Goal: Transaction & Acquisition: Download file/media

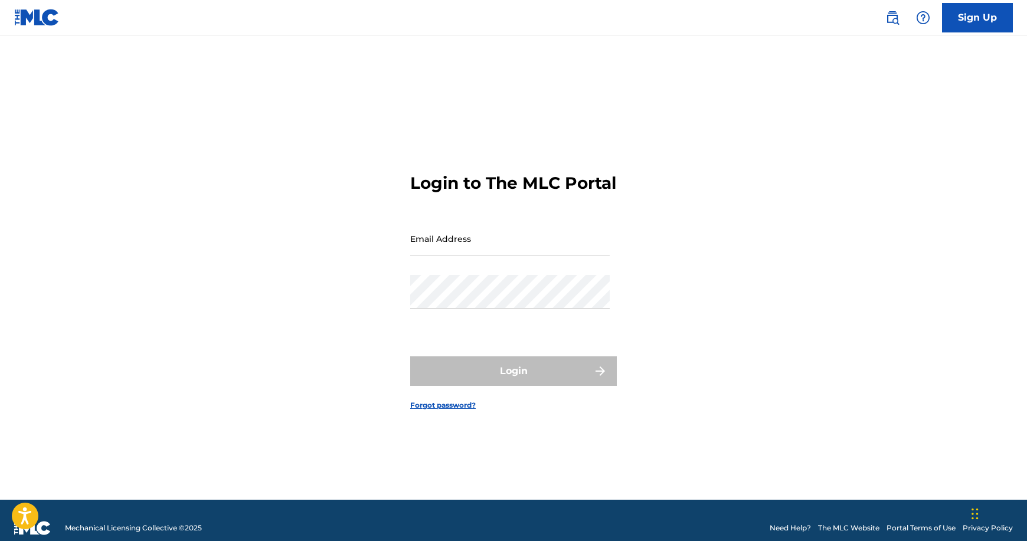
click at [444, 256] on input "Email Address" at bounding box center [509, 239] width 199 height 34
type input "[EMAIL_ADDRESS][DOMAIN_NAME]"
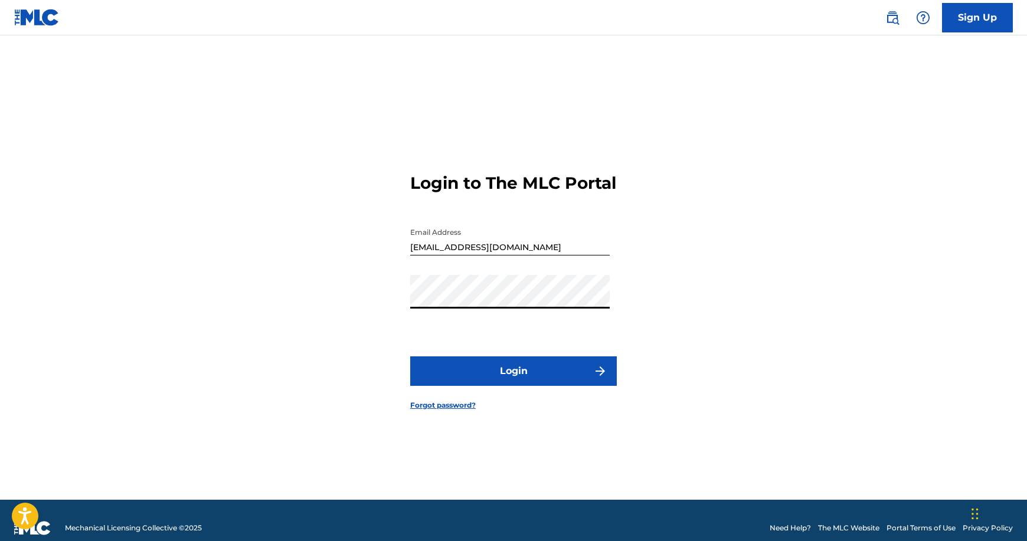
click at [505, 381] on button "Login" at bounding box center [513, 371] width 207 height 30
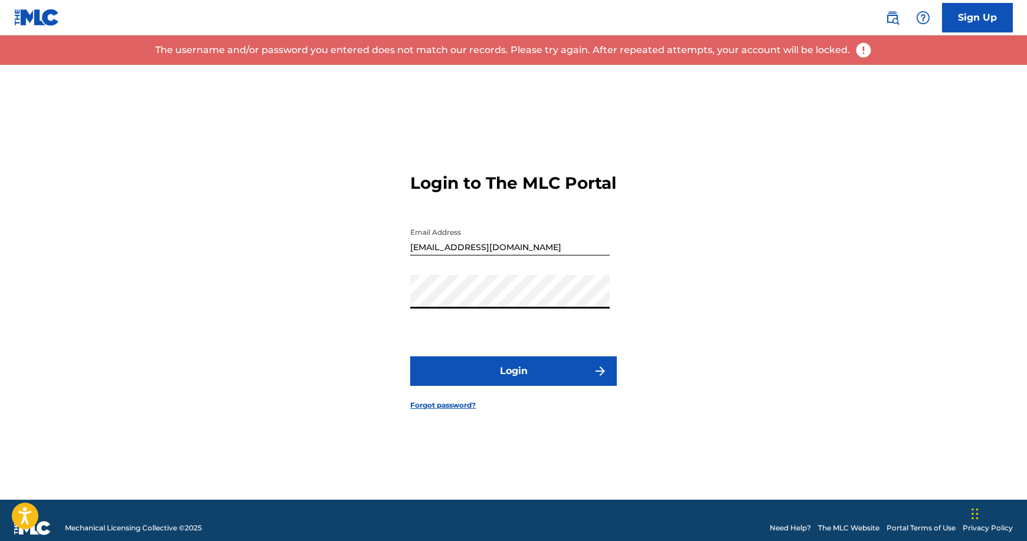
click at [515, 386] on button "Login" at bounding box center [513, 371] width 207 height 30
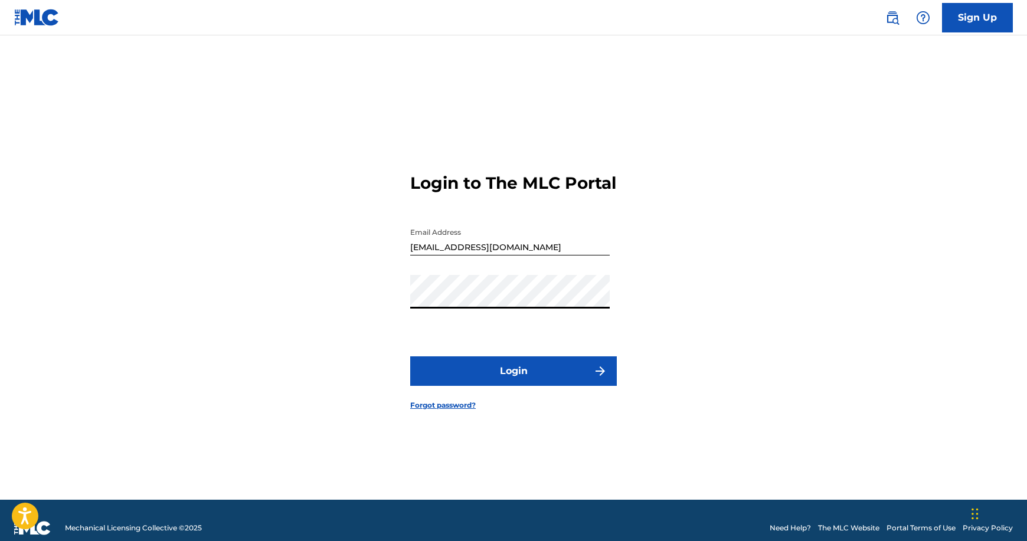
click at [398, 320] on div "Login to The MLC Portal Email Address [EMAIL_ADDRESS][DOMAIN_NAME] Password Log…" at bounding box center [513, 282] width 826 height 435
click at [554, 386] on button "Login" at bounding box center [513, 371] width 207 height 30
click at [440, 410] on link "Forgot password?" at bounding box center [443, 405] width 66 height 11
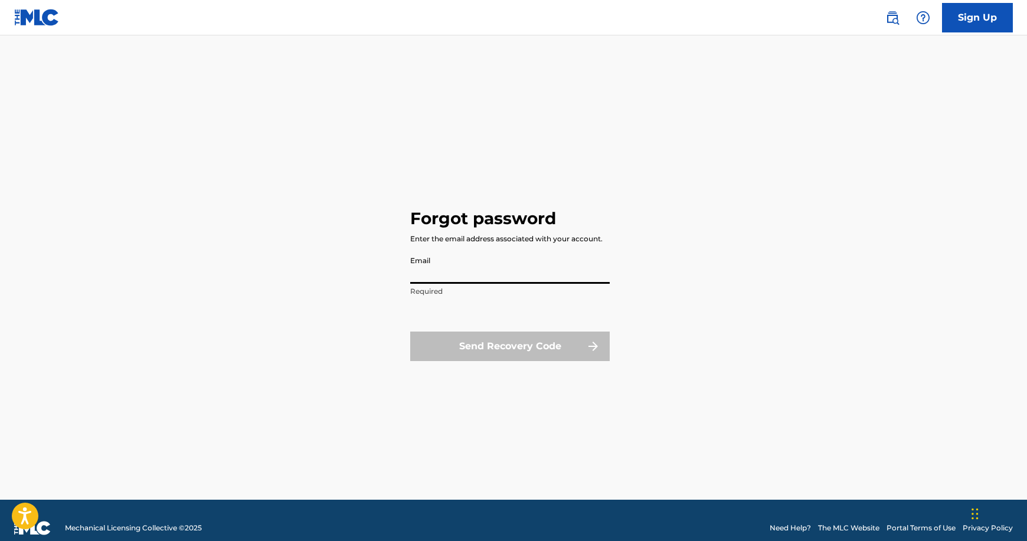
click at [460, 281] on input "Email" at bounding box center [509, 267] width 199 height 34
type input "D"
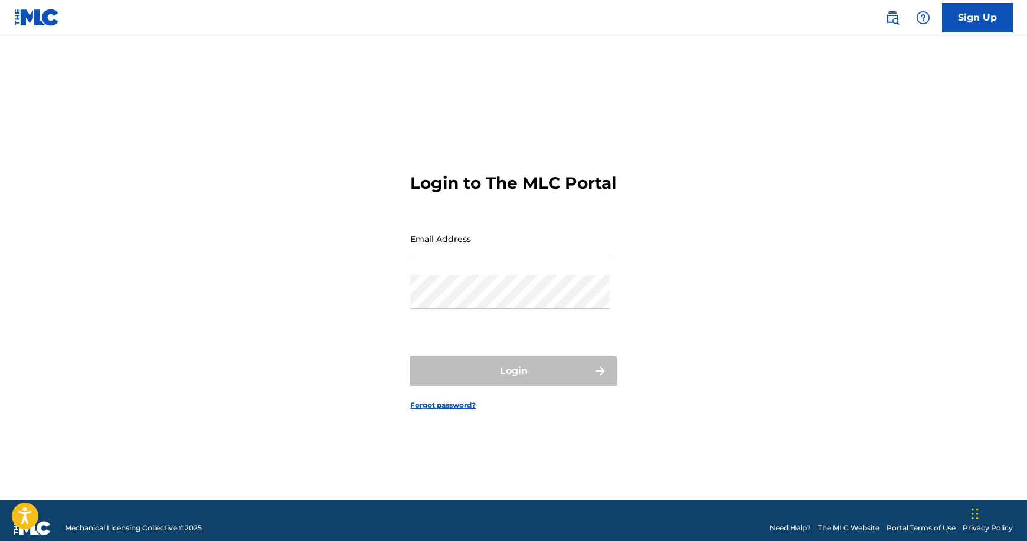
click at [433, 251] on input "Email Address" at bounding box center [509, 239] width 199 height 34
type input "[EMAIL_ADDRESS][DOMAIN_NAME]"
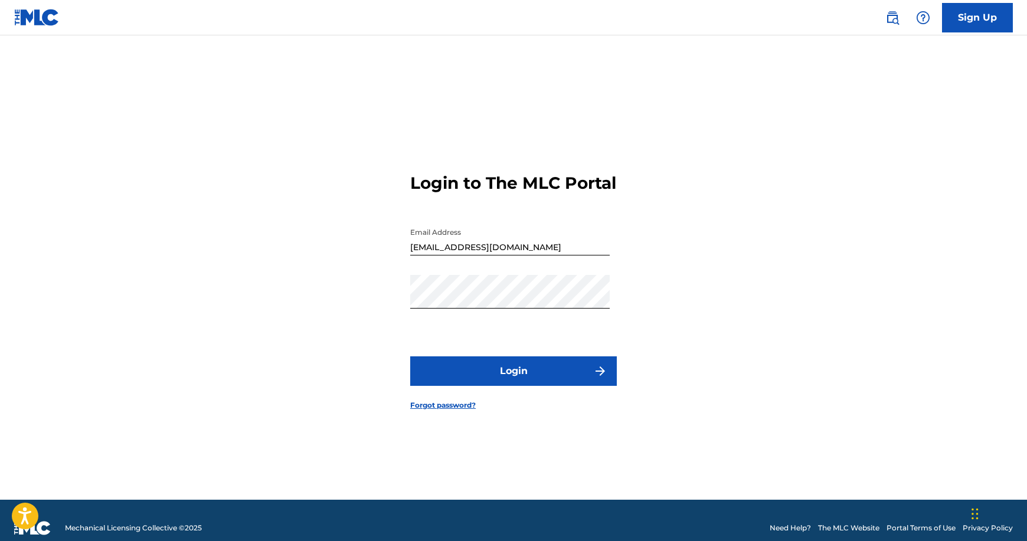
click at [545, 382] on button "Login" at bounding box center [513, 371] width 207 height 30
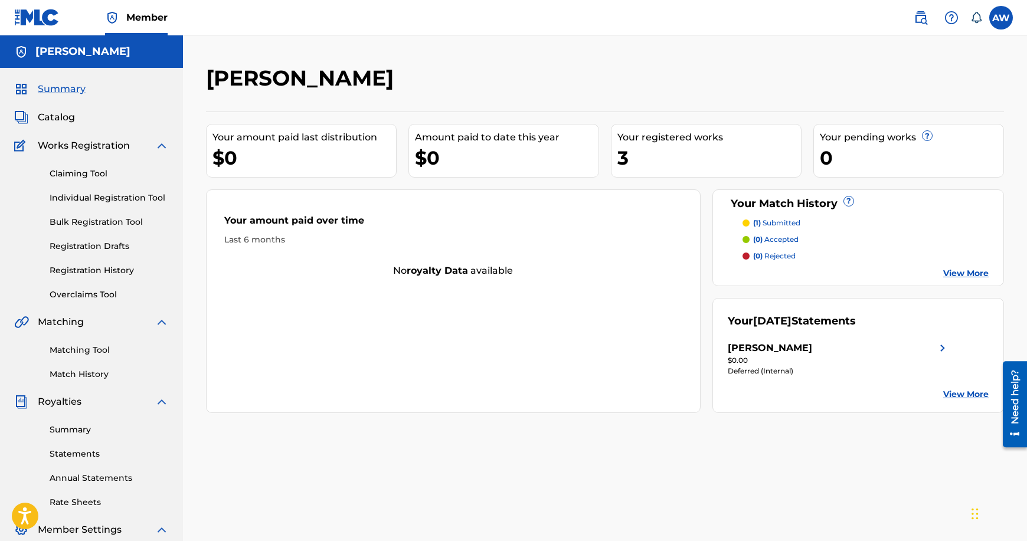
click at [121, 221] on link "Bulk Registration Tool" at bounding box center [109, 222] width 119 height 12
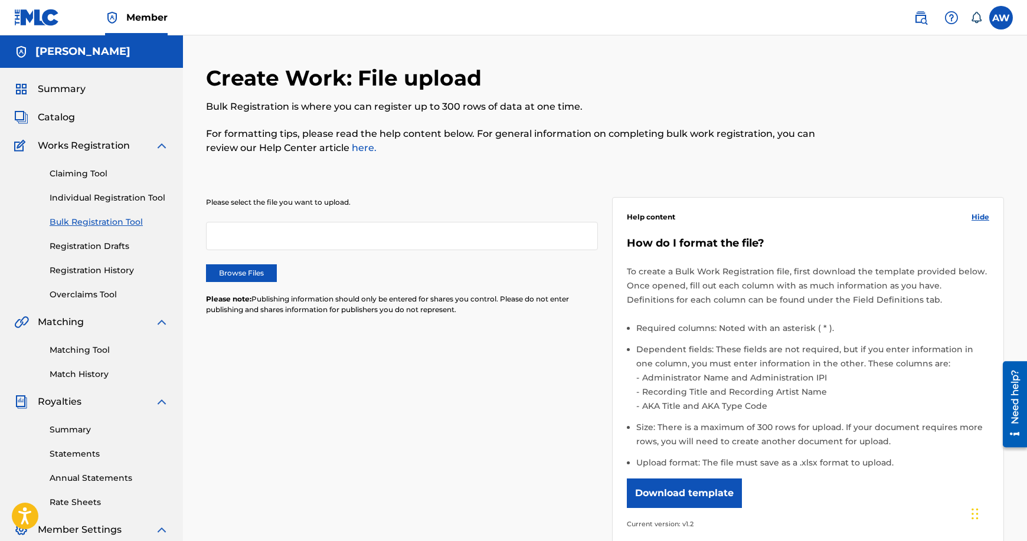
click at [702, 491] on button "Download template" at bounding box center [684, 494] width 115 height 30
click at [67, 112] on span "Catalog" at bounding box center [56, 117] width 37 height 14
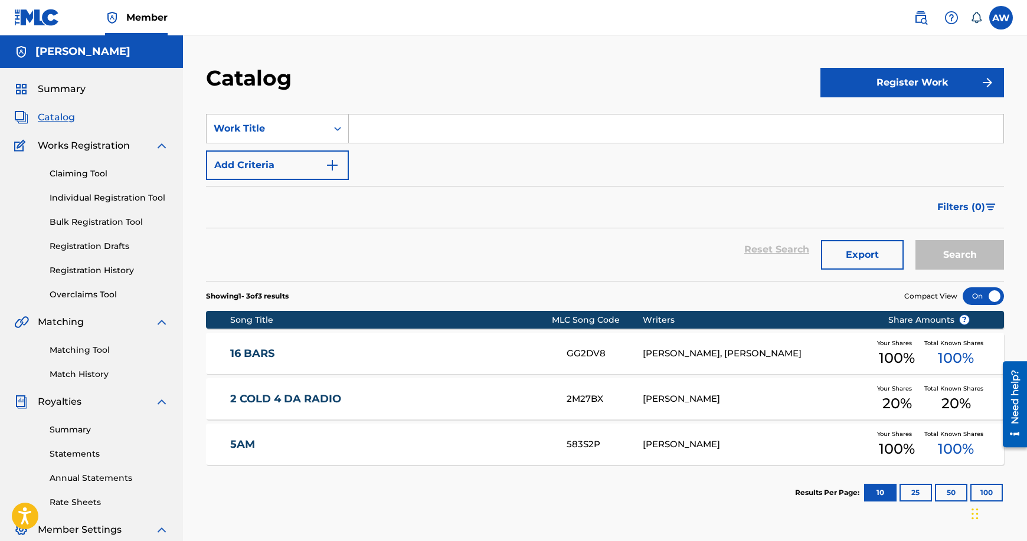
click at [261, 349] on link "16 BARS" at bounding box center [390, 354] width 321 height 14
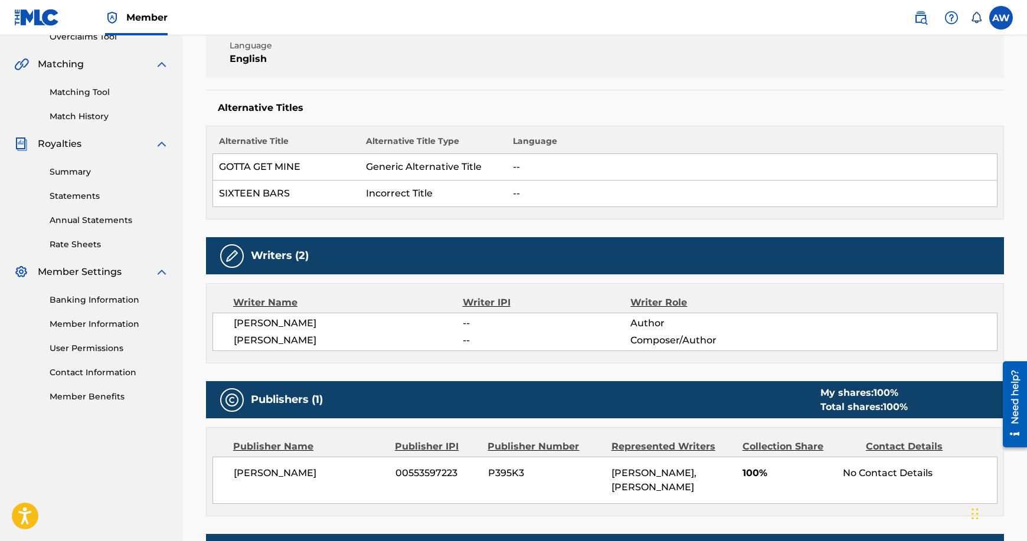
scroll to position [262, 0]
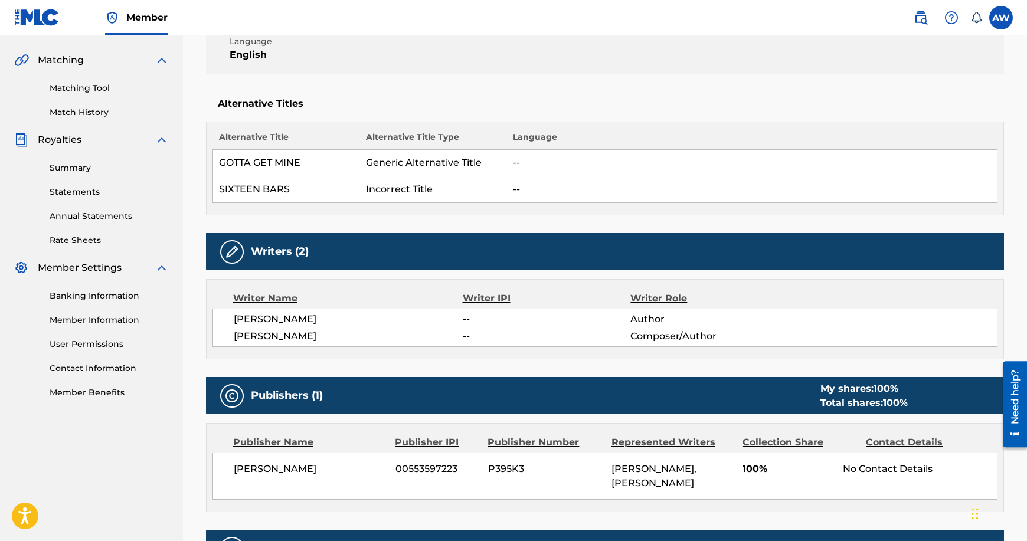
click at [106, 321] on link "Member Information" at bounding box center [109, 320] width 119 height 12
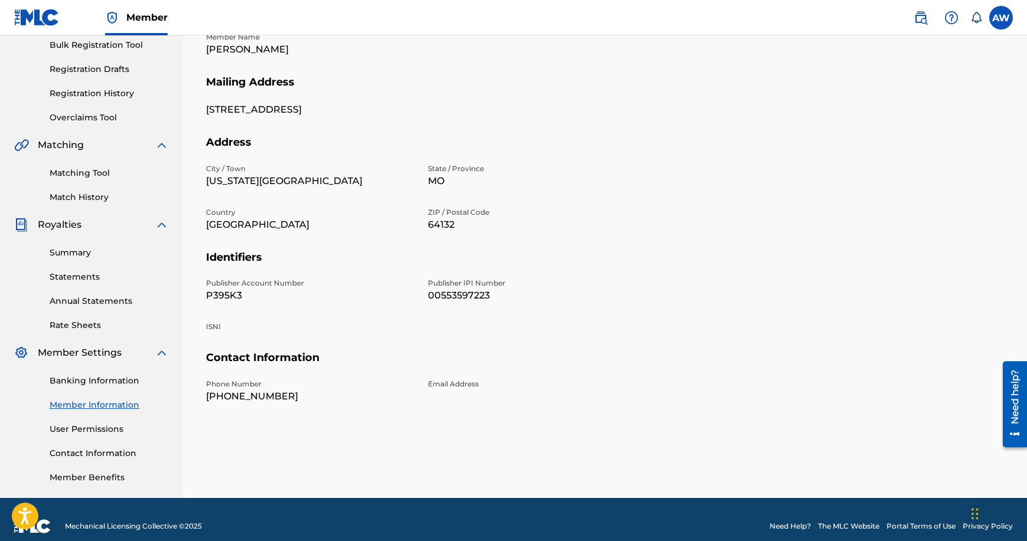
scroll to position [191, 0]
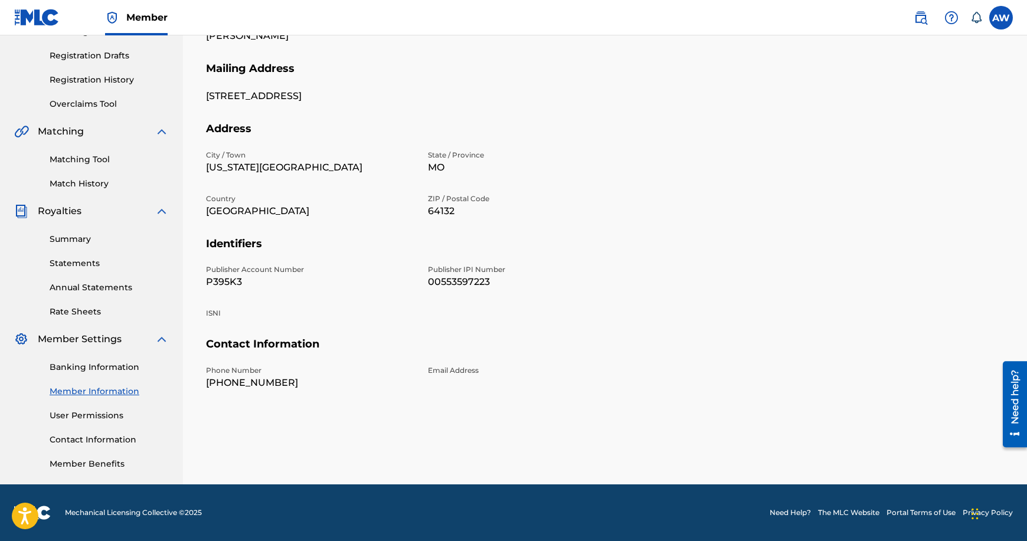
click at [61, 238] on link "Summary" at bounding box center [109, 239] width 119 height 12
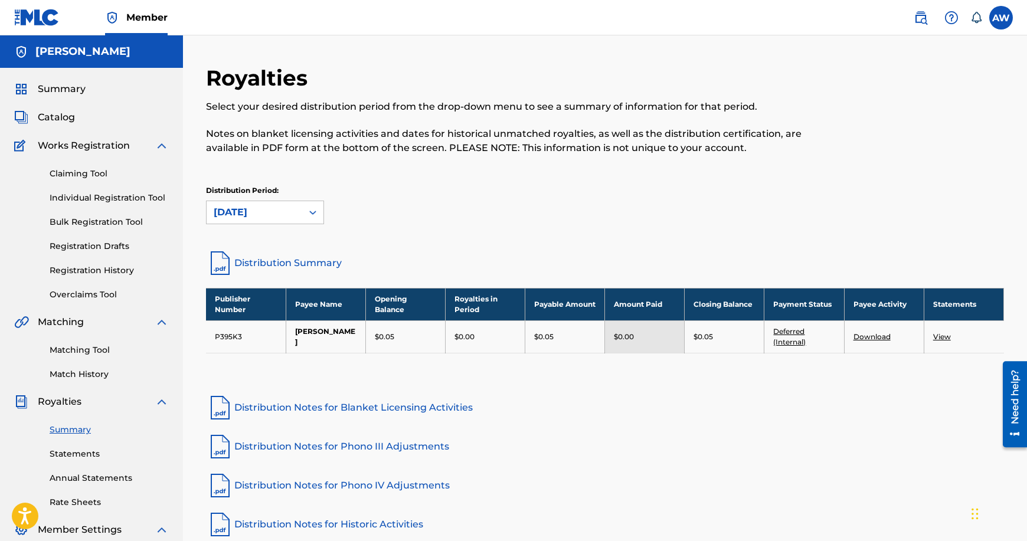
click at [940, 337] on link "View" at bounding box center [942, 336] width 18 height 9
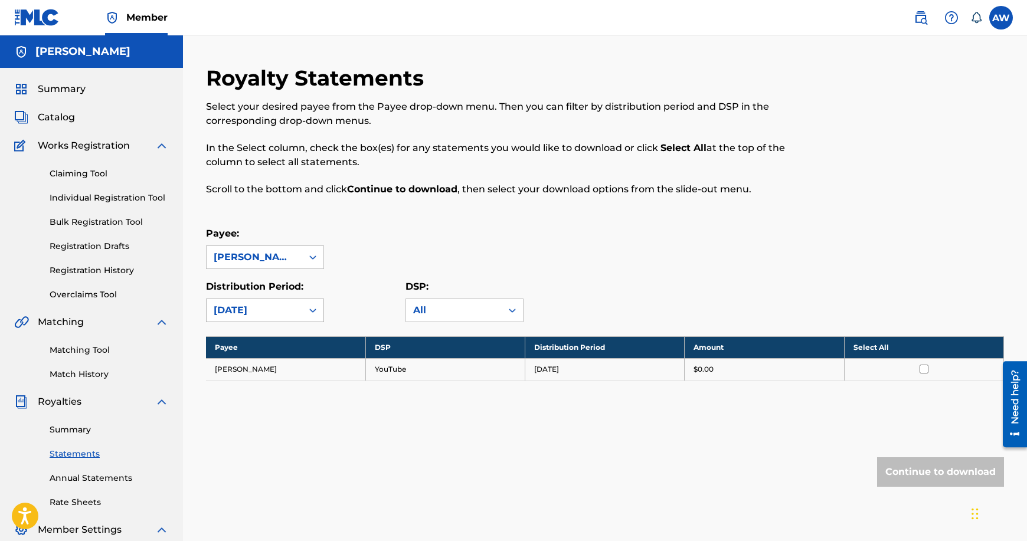
click at [316, 305] on icon at bounding box center [313, 310] width 12 height 12
click at [249, 363] on div "[DATE]" at bounding box center [265, 367] width 117 height 30
click at [309, 309] on icon at bounding box center [313, 310] width 12 height 12
click at [303, 257] on div at bounding box center [312, 257] width 21 height 21
click at [277, 284] on div "[PERSON_NAME]" at bounding box center [265, 284] width 117 height 30
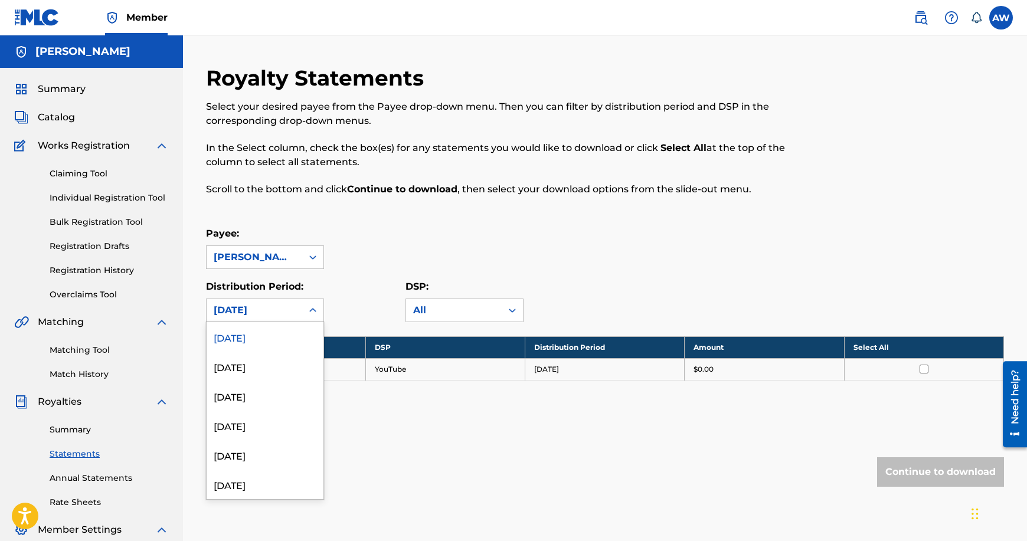
click at [309, 311] on icon at bounding box center [313, 310] width 12 height 12
click at [265, 395] on div "[DATE]" at bounding box center [265, 396] width 117 height 30
click at [302, 312] on div "[DATE]" at bounding box center [255, 310] width 96 height 22
click at [250, 419] on div "[DATE]" at bounding box center [265, 426] width 117 height 30
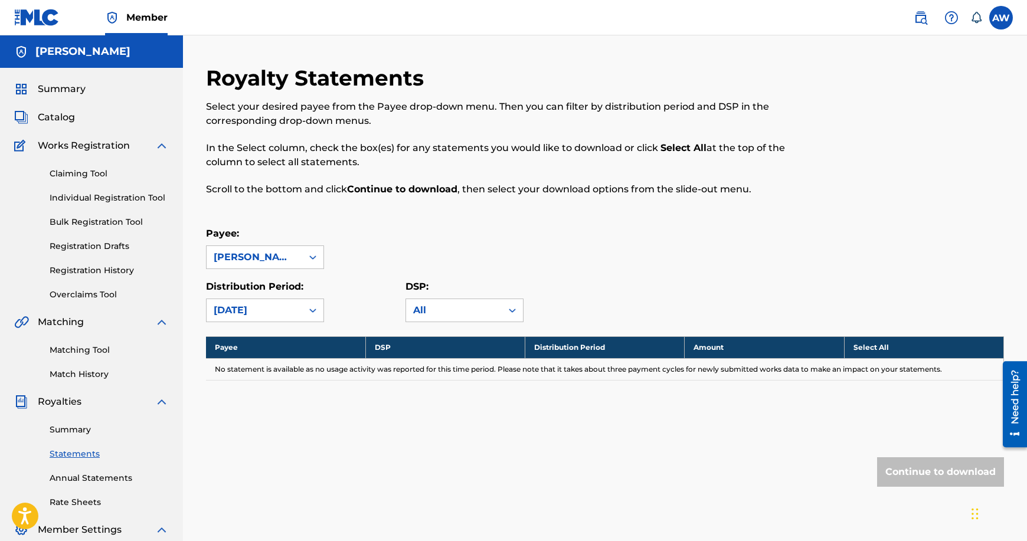
click at [311, 316] on div at bounding box center [312, 310] width 21 height 21
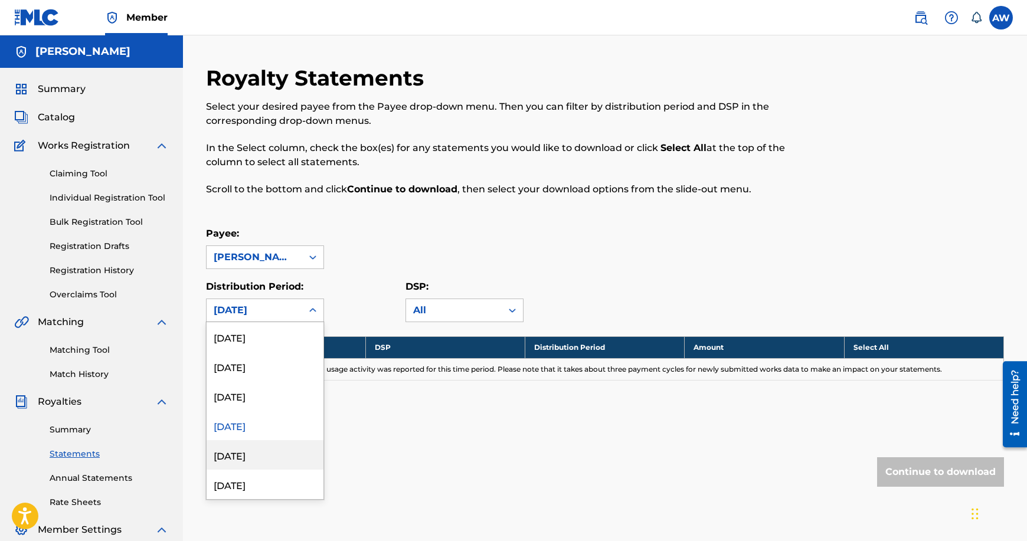
click at [253, 448] on div "[DATE]" at bounding box center [265, 455] width 117 height 30
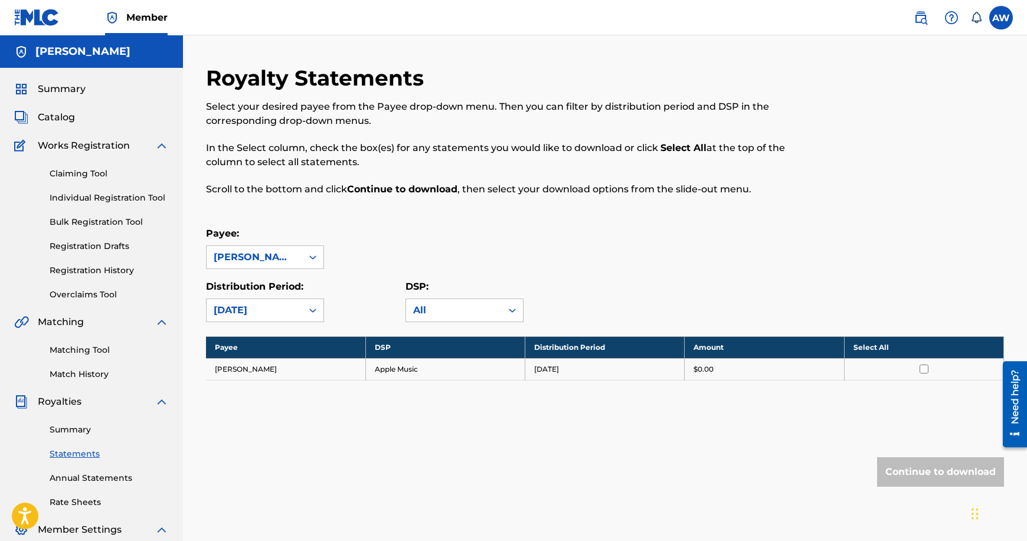
click at [922, 366] on input "checkbox" at bounding box center [923, 369] width 9 height 9
click at [944, 468] on button "Continue to download" at bounding box center [940, 472] width 127 height 30
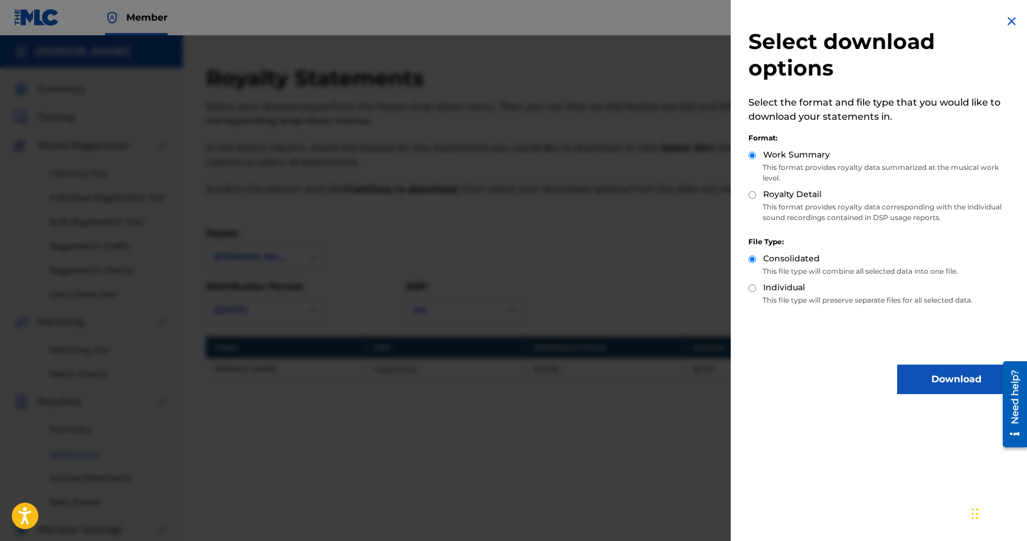
click at [951, 379] on button "Download" at bounding box center [956, 380] width 118 height 30
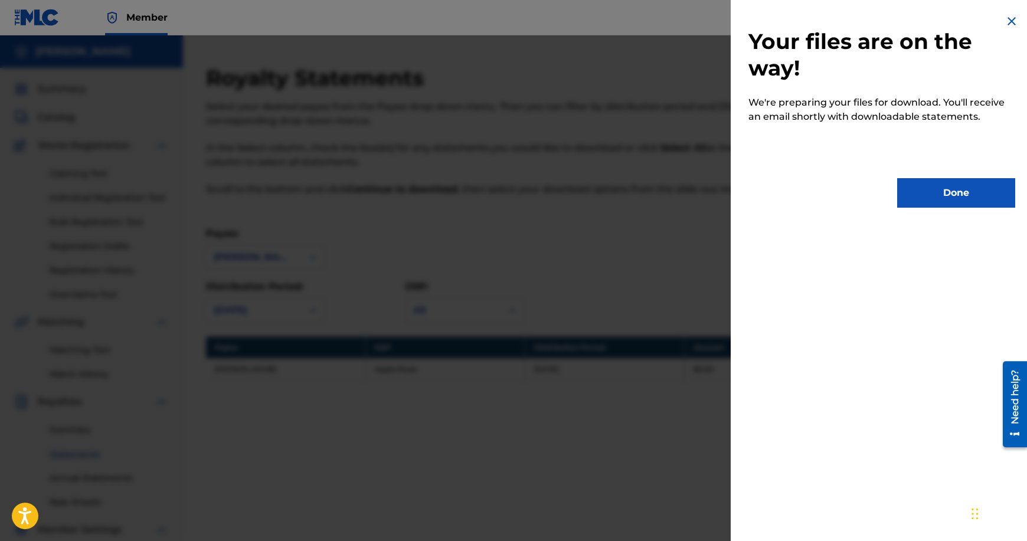
click at [924, 194] on button "Done" at bounding box center [956, 193] width 118 height 30
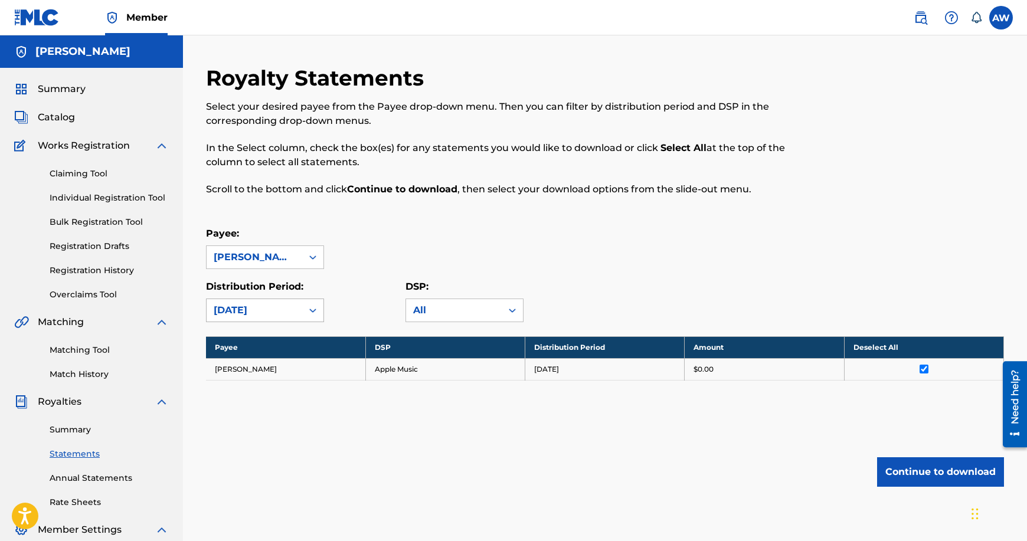
click at [289, 309] on div "[DATE]" at bounding box center [254, 310] width 81 height 14
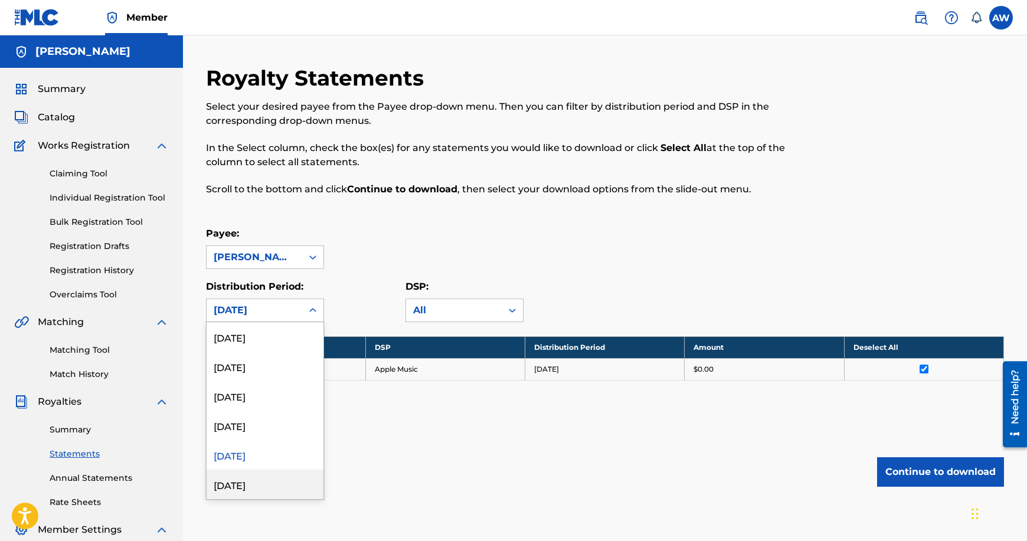
click at [262, 483] on div "[DATE]" at bounding box center [265, 485] width 117 height 30
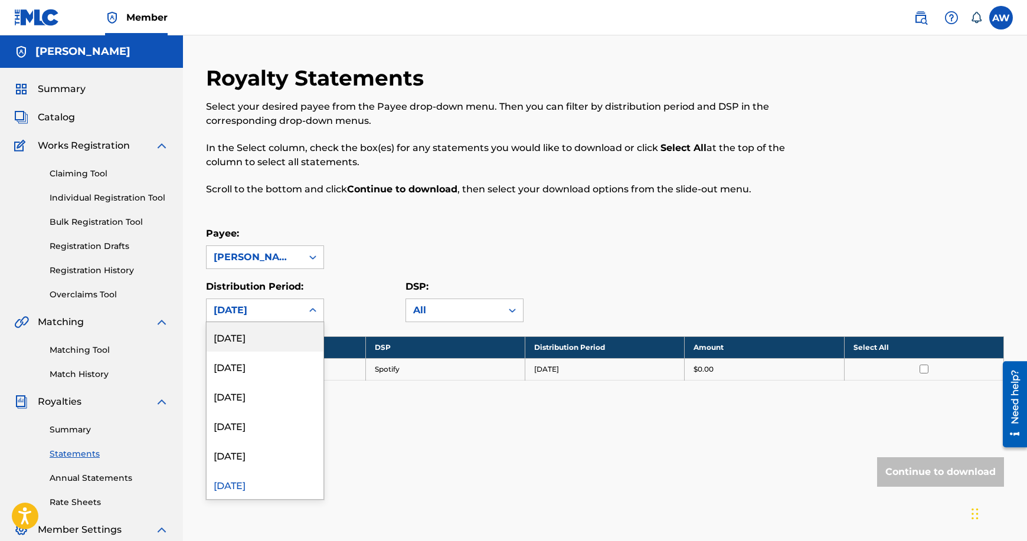
click at [307, 312] on icon at bounding box center [313, 310] width 12 height 12
click at [267, 398] on div "[DATE]" at bounding box center [265, 396] width 117 height 30
click at [313, 310] on icon at bounding box center [313, 310] width 12 height 12
click at [82, 433] on link "Summary" at bounding box center [109, 430] width 119 height 12
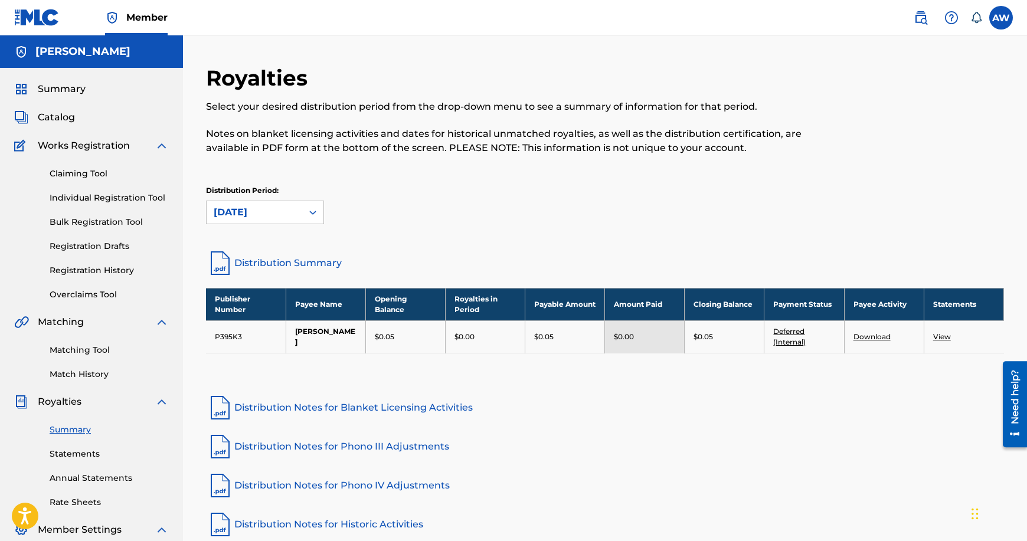
click at [791, 338] on link "Deferred (Internal)" at bounding box center [789, 336] width 32 height 19
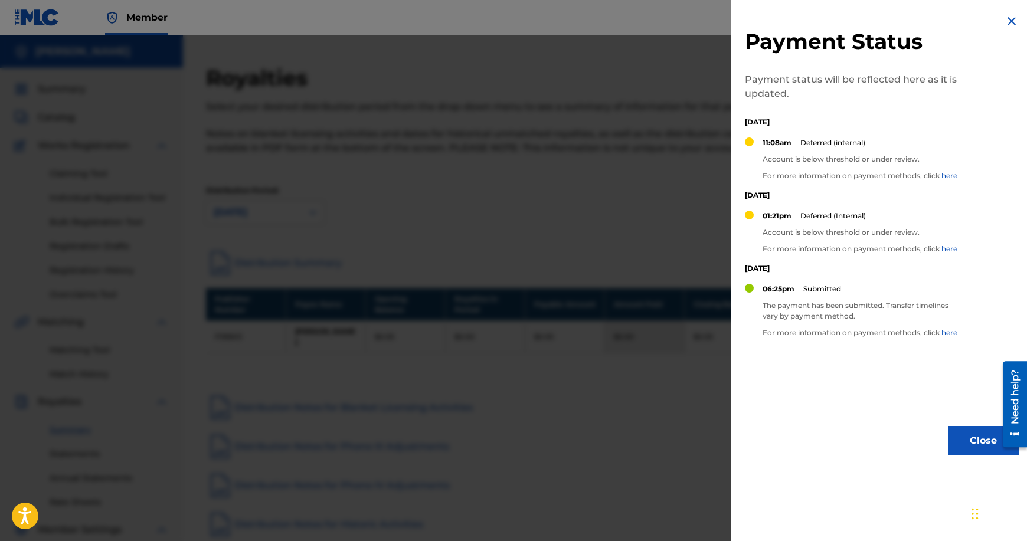
click at [952, 248] on link "here" at bounding box center [949, 248] width 16 height 9
click at [1007, 22] on img at bounding box center [1011, 21] width 14 height 14
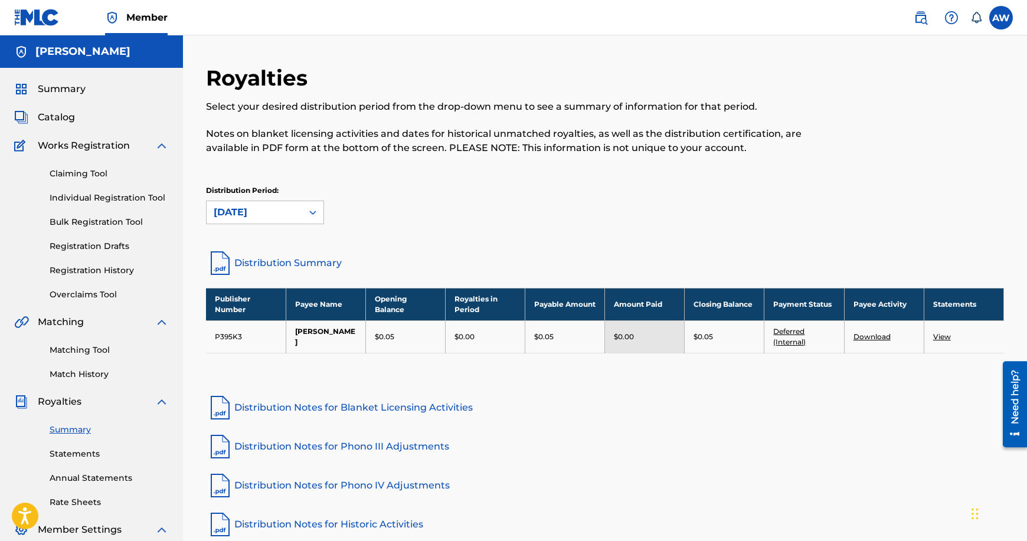
click at [97, 197] on link "Individual Registration Tool" at bounding box center [109, 198] width 119 height 12
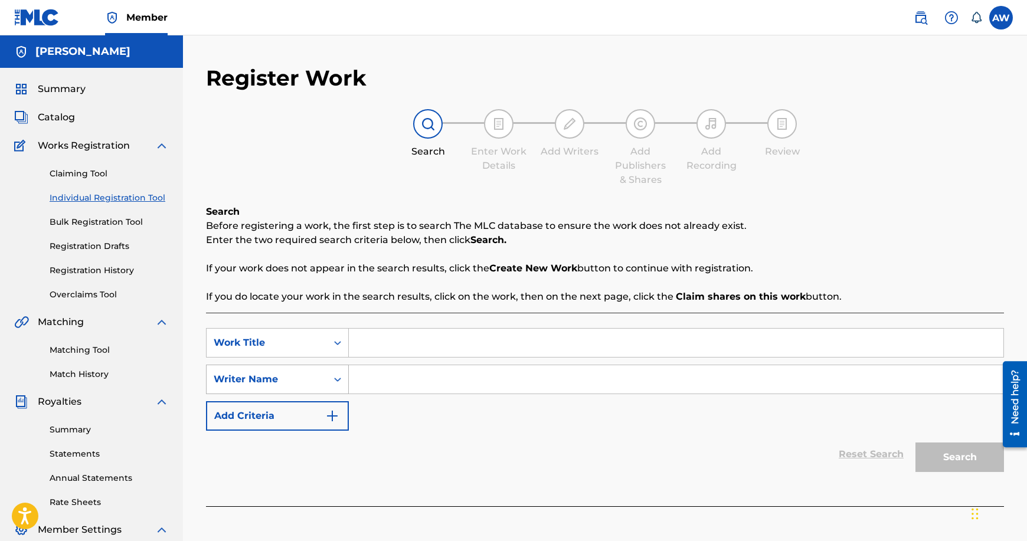
click at [342, 379] on icon "Search Form" at bounding box center [338, 380] width 12 height 12
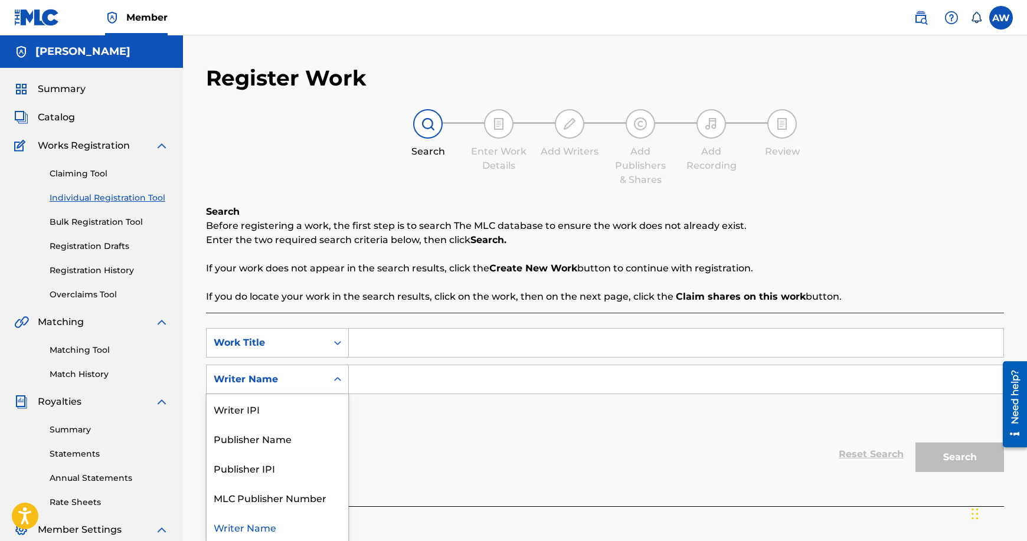
scroll to position [1, 0]
click at [342, 379] on icon "Search Form" at bounding box center [338, 378] width 12 height 12
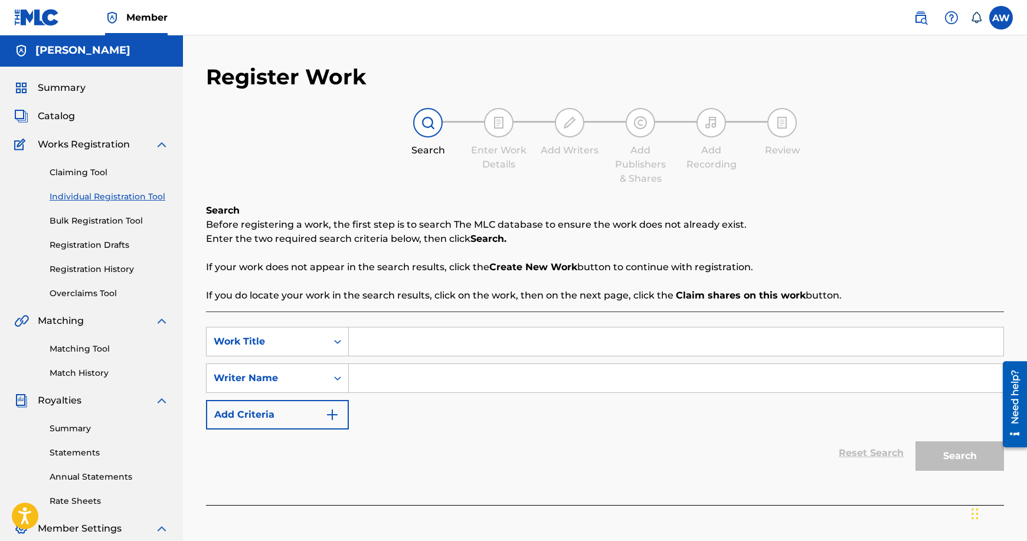
click at [108, 270] on link "Registration History" at bounding box center [109, 269] width 119 height 12
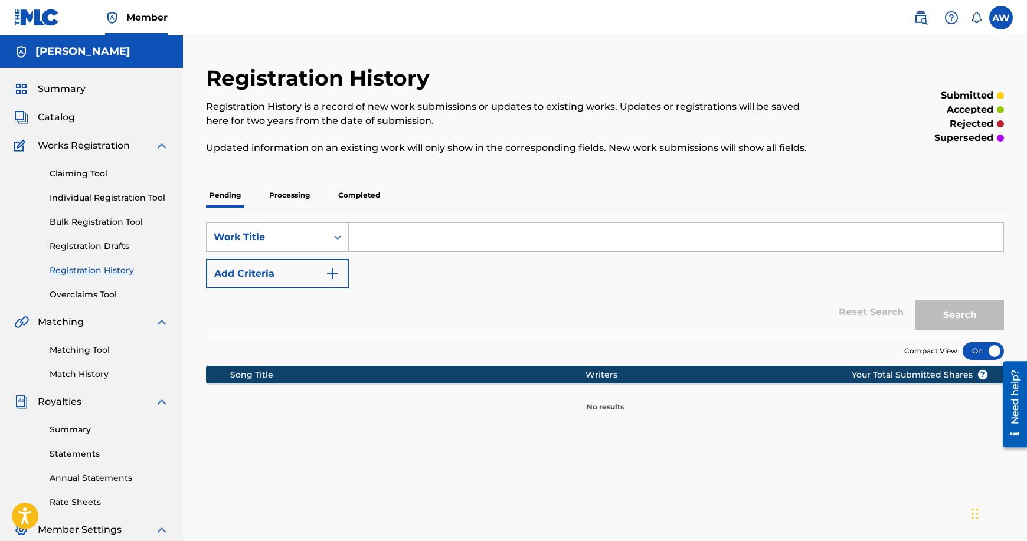
click at [359, 193] on p "Completed" at bounding box center [359, 195] width 49 height 25
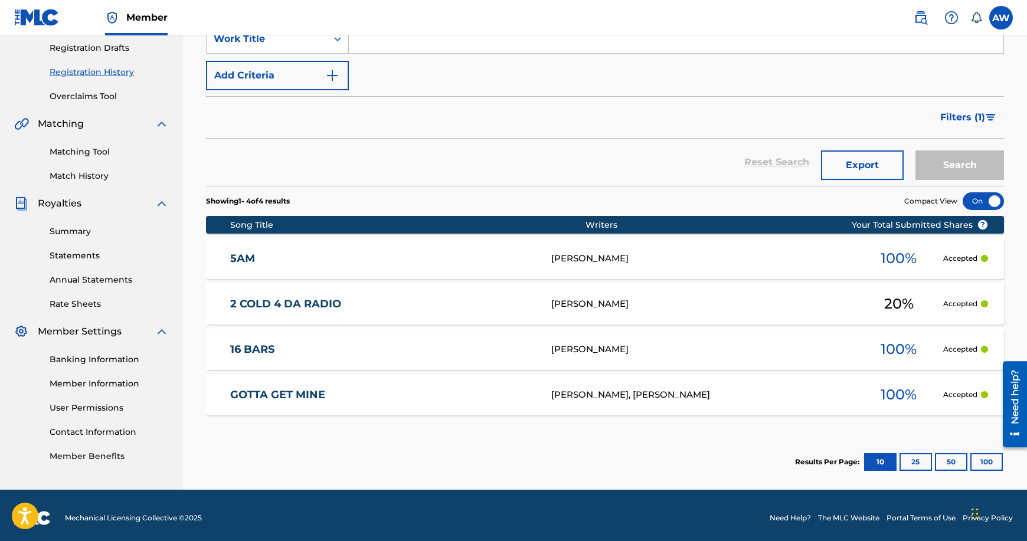
scroll to position [204, 0]
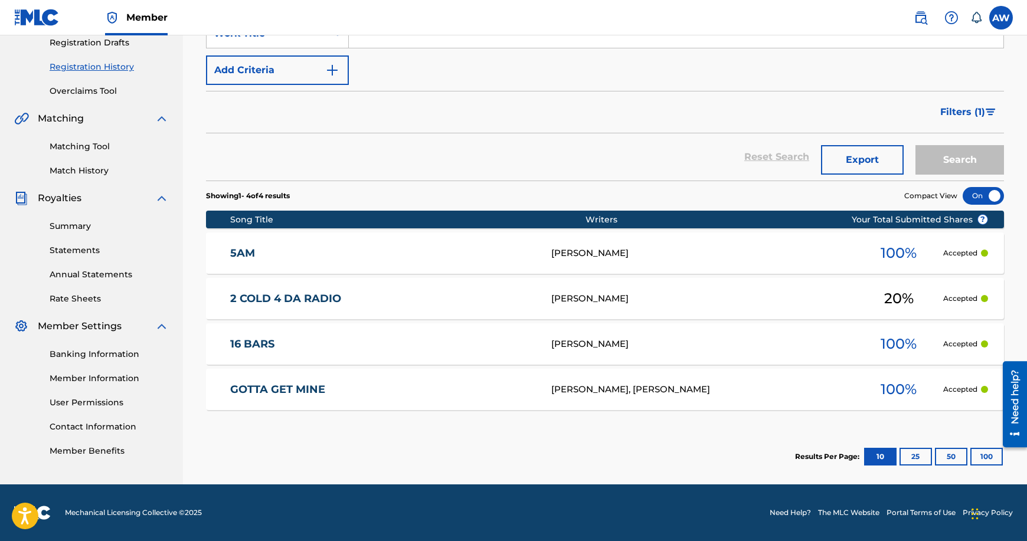
click at [306, 389] on link "GOTTA GET MINE" at bounding box center [383, 390] width 306 height 14
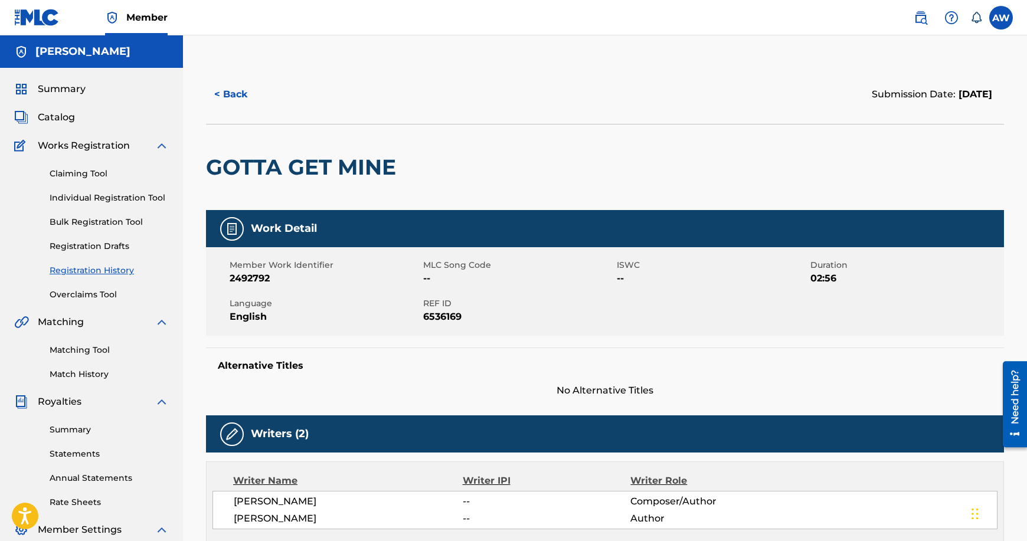
click at [88, 294] on link "Overclaims Tool" at bounding box center [109, 295] width 119 height 12
